Goal: Task Accomplishment & Management: Manage account settings

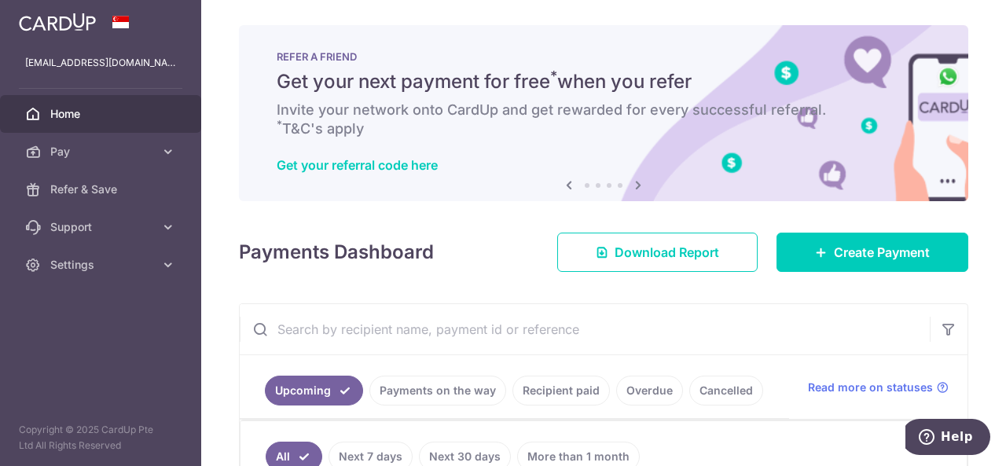
scroll to position [314, 0]
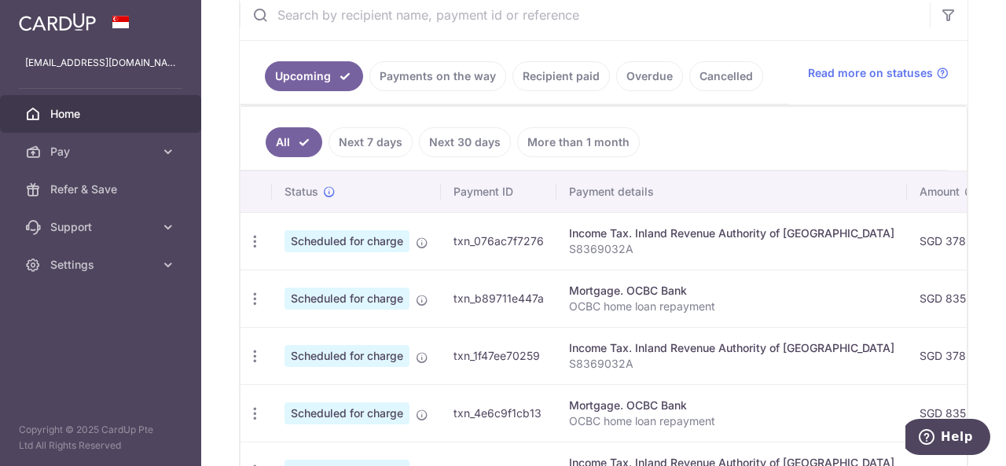
click at [435, 79] on link "Payments on the way" at bounding box center [437, 76] width 137 height 30
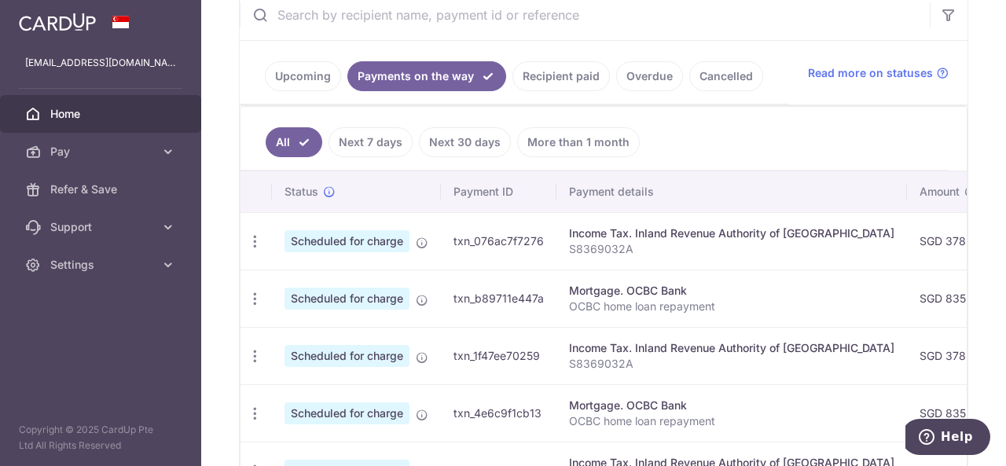
click at [310, 76] on link "Upcoming" at bounding box center [303, 76] width 76 height 30
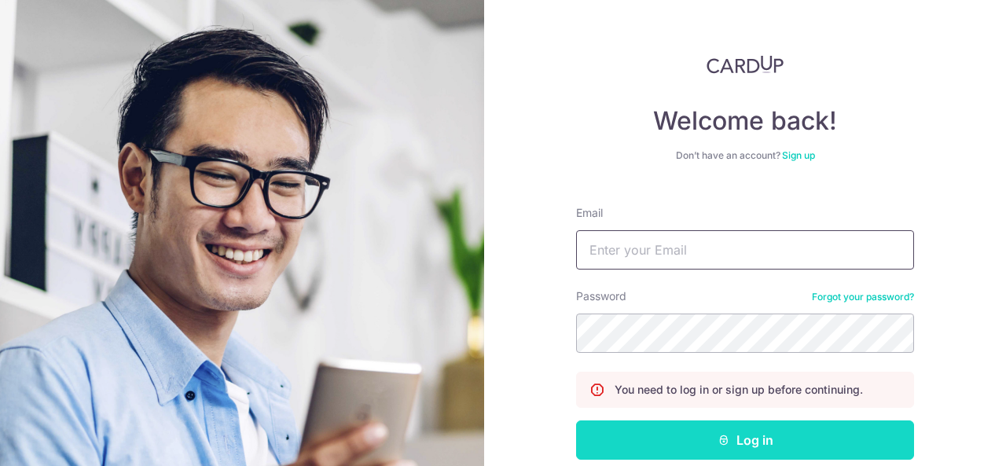
type input "[EMAIL_ADDRESS][DOMAIN_NAME]"
click at [750, 442] on button "Log in" at bounding box center [745, 439] width 338 height 39
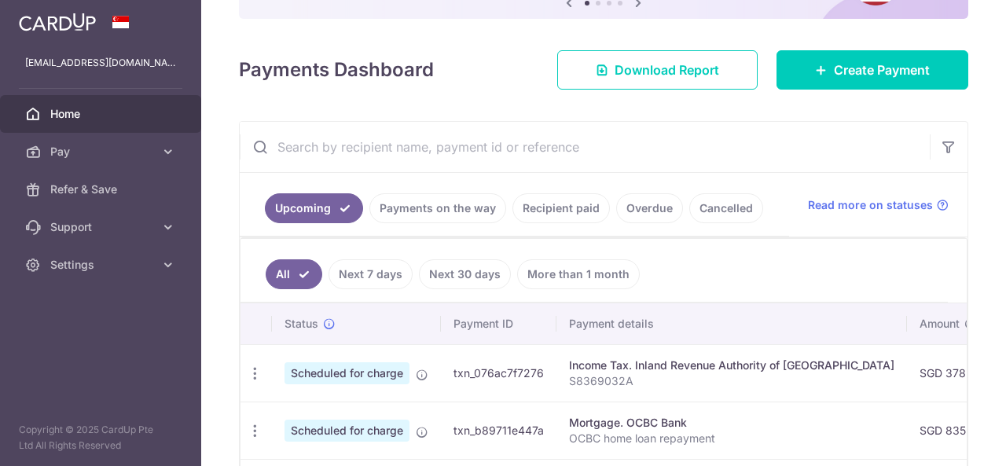
scroll to position [236, 0]
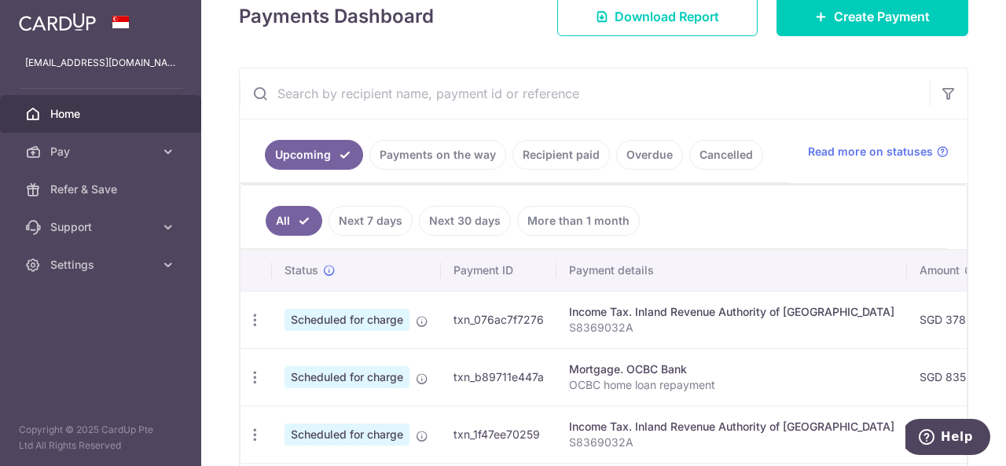
click at [415, 153] on link "Payments on the way" at bounding box center [437, 155] width 137 height 30
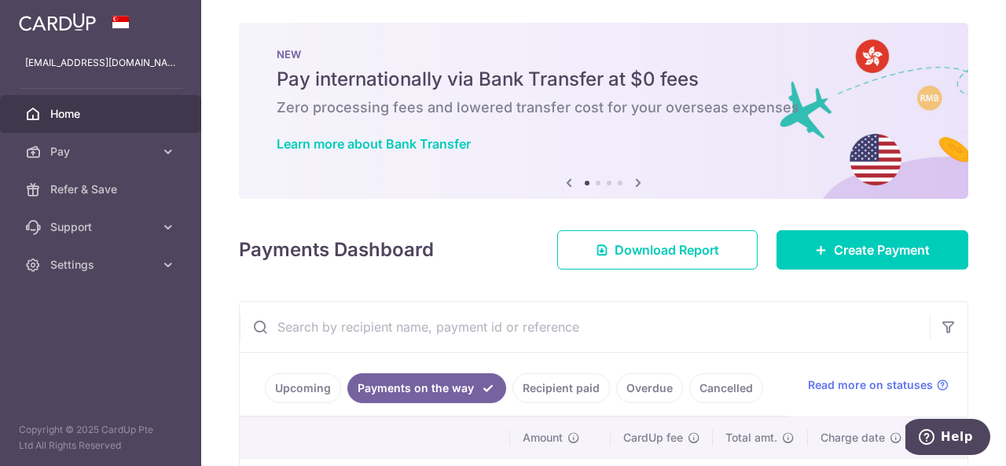
scroll to position [0, 0]
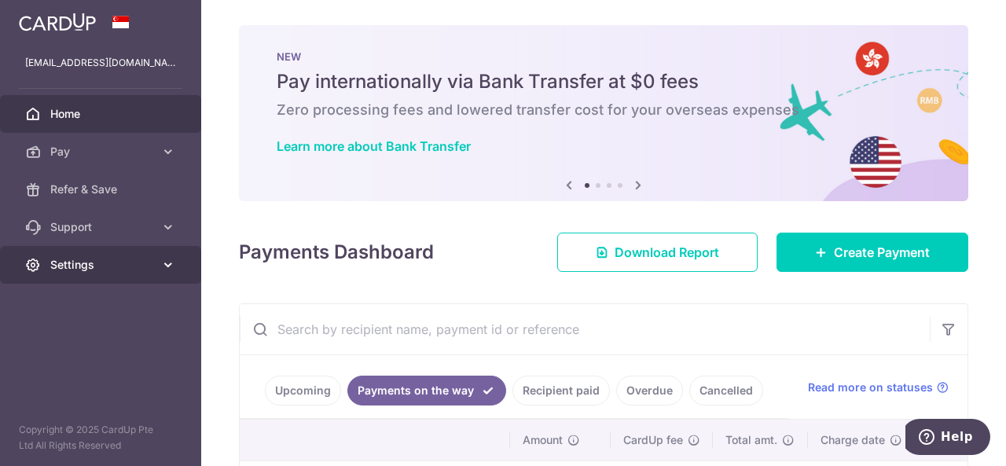
click at [104, 271] on span "Settings" at bounding box center [102, 265] width 104 height 16
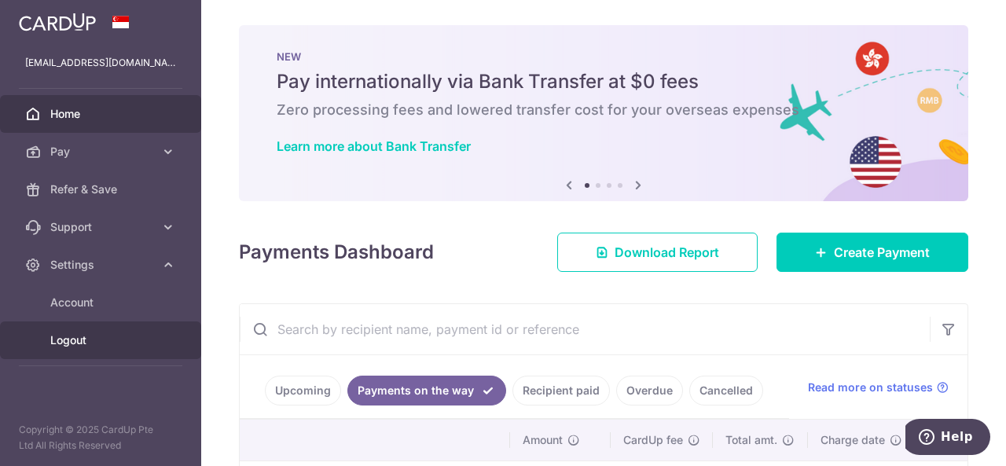
click at [79, 347] on span "Logout" at bounding box center [102, 340] width 104 height 16
